Goal: Check status

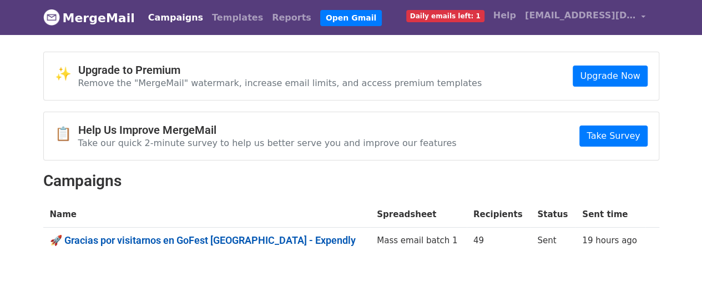
click at [205, 238] on link "🚀 Gracias por visitarnos en GoFest [GEOGRAPHIC_DATA] - Expendly" at bounding box center [207, 240] width 314 height 12
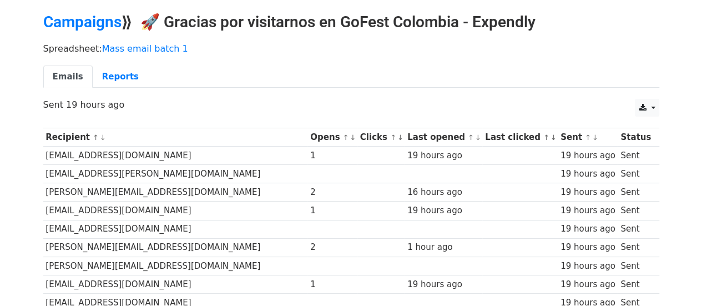
scroll to position [56, 0]
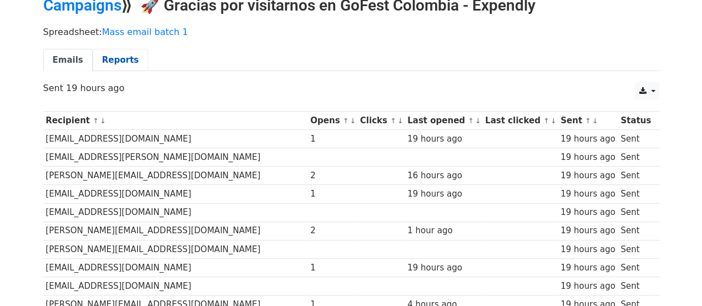
click at [111, 55] on link "Reports" at bounding box center [121, 60] width 56 height 23
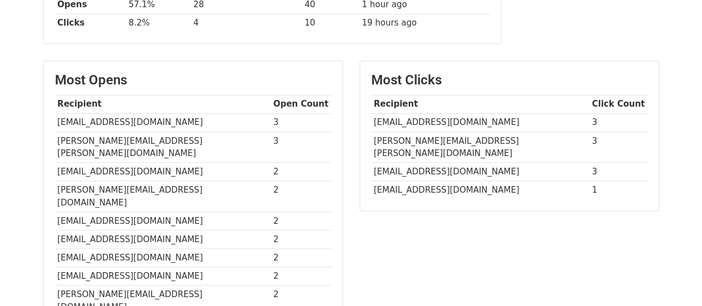
scroll to position [278, 0]
